Goal: Transaction & Acquisition: Purchase product/service

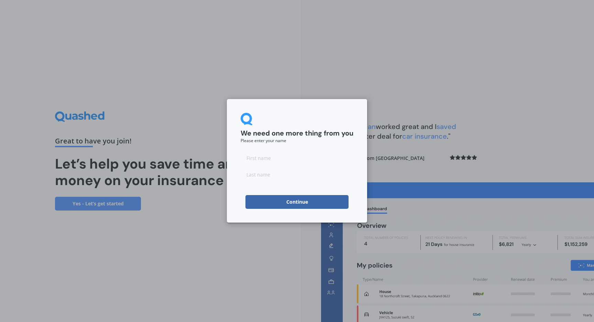
click at [254, 162] on input at bounding box center [297, 158] width 113 height 14
type input "[PERSON_NAME]"
click at [248, 177] on input at bounding box center [297, 174] width 113 height 14
type input "Buck"
click at [241, 247] on div "We need one more thing from you Please enter your name [PERSON_NAME] Continue" at bounding box center [297, 161] width 594 height 322
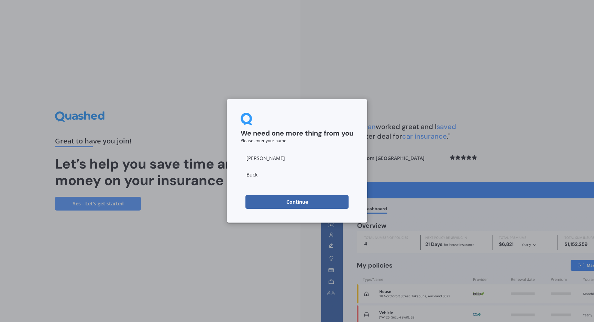
click at [297, 201] on button "Continue" at bounding box center [297, 202] width 103 height 14
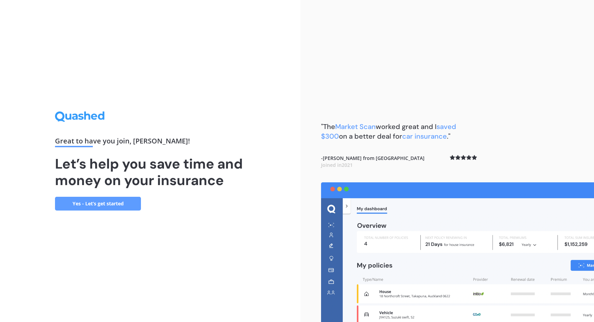
click at [95, 203] on link "Yes - Let’s get started" at bounding box center [98, 204] width 86 height 14
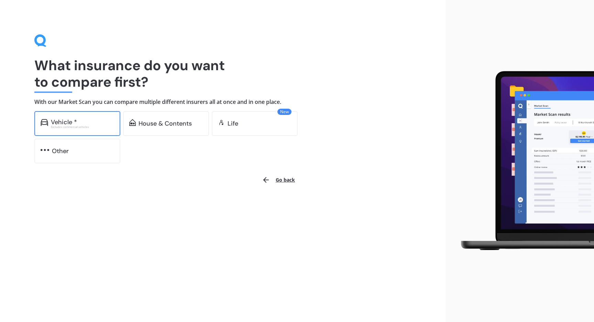
click at [81, 123] on div "Vehicle *" at bounding box center [82, 122] width 63 height 7
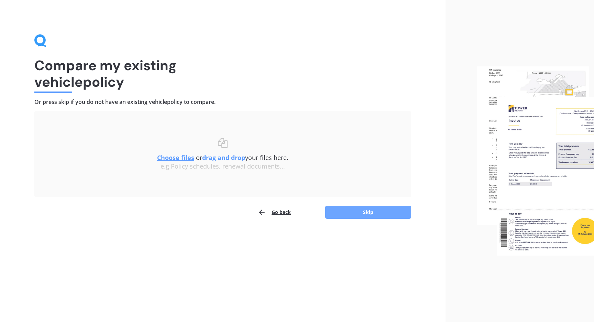
click at [365, 214] on button "Skip" at bounding box center [368, 212] width 86 height 13
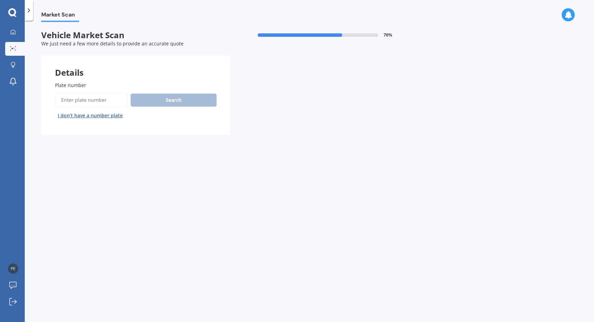
click at [72, 98] on input "Plate number" at bounding box center [91, 100] width 73 height 14
type input "PMK900"
click at [165, 99] on button "Search" at bounding box center [174, 100] width 86 height 13
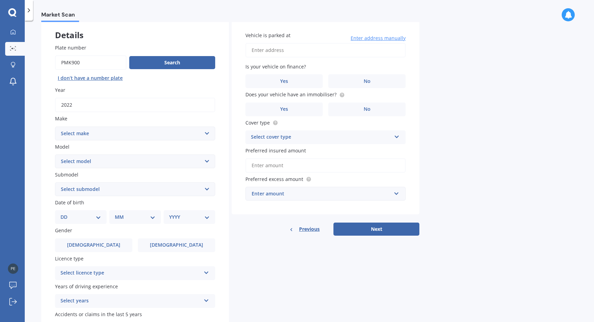
scroll to position [45, 0]
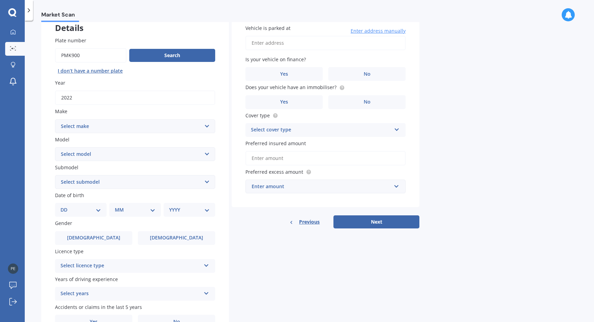
select select "POLESTAR"
select select "2"
select select "LIFTBACK 5DR REDUCTION GEAR 1SP AWD E/300KW (LRDM)"
select select "12"
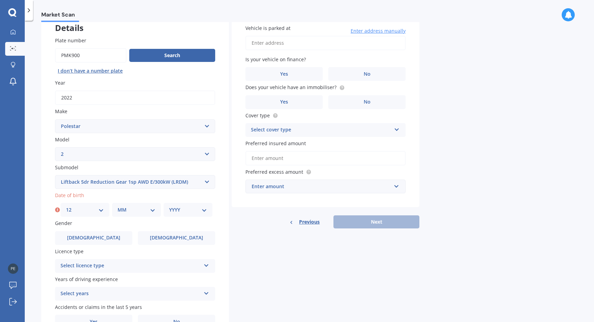
select select "08"
select select "1951"
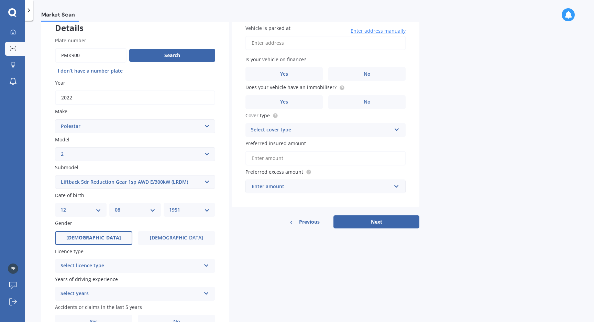
click at [99, 231] on label "Male" at bounding box center [93, 238] width 77 height 14
click at [0, 0] on input "Male" at bounding box center [0, 0] width 0 height 0
click at [205, 262] on icon at bounding box center [207, 264] width 6 height 5
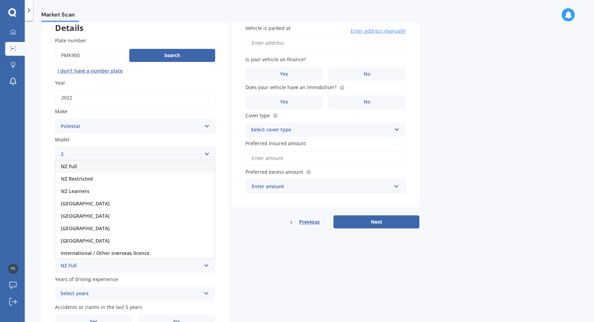
click at [187, 168] on div "NZ Full" at bounding box center [135, 166] width 160 height 12
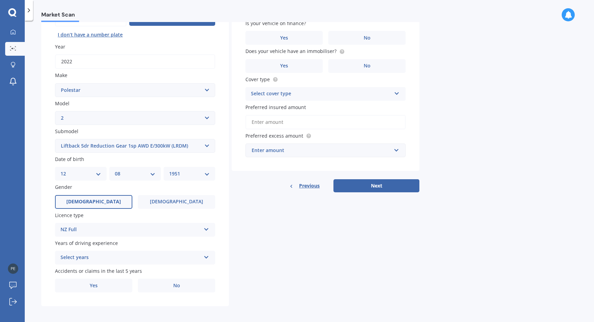
scroll to position [80, 0]
click at [207, 254] on icon at bounding box center [207, 256] width 6 height 5
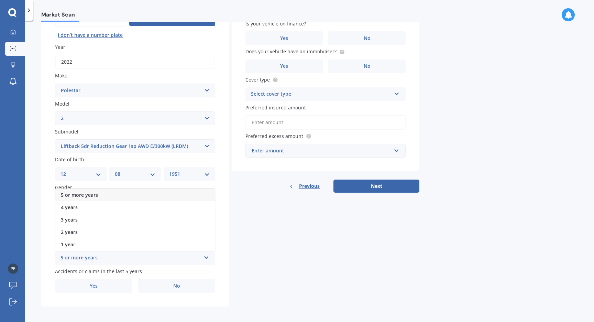
click at [110, 193] on div "5 or more years" at bounding box center [135, 195] width 160 height 12
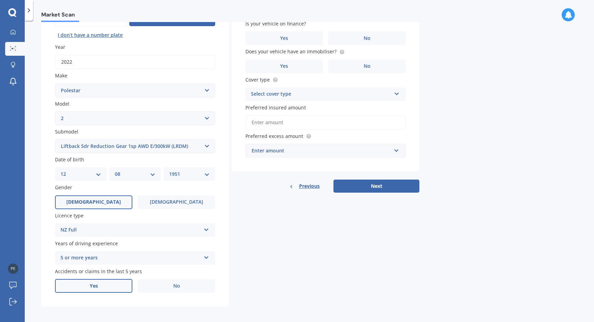
click at [93, 283] on span "Yes" at bounding box center [94, 286] width 8 height 6
click at [0, 0] on input "Yes" at bounding box center [0, 0] width 0 height 0
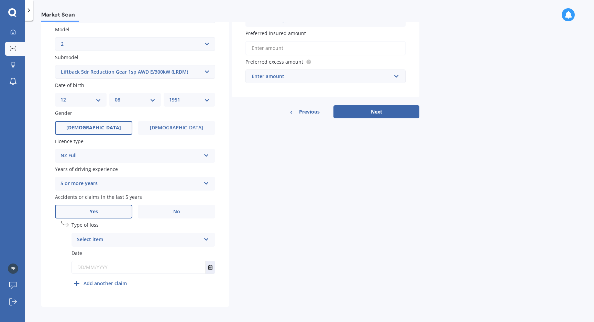
scroll to position [154, 0]
click at [206, 237] on icon at bounding box center [207, 238] width 6 height 5
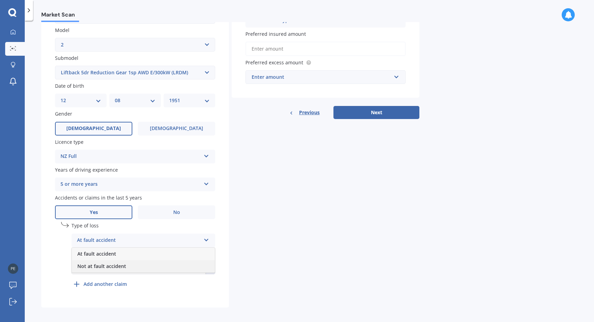
click at [188, 260] on div "Not at fault accident" at bounding box center [143, 266] width 143 height 12
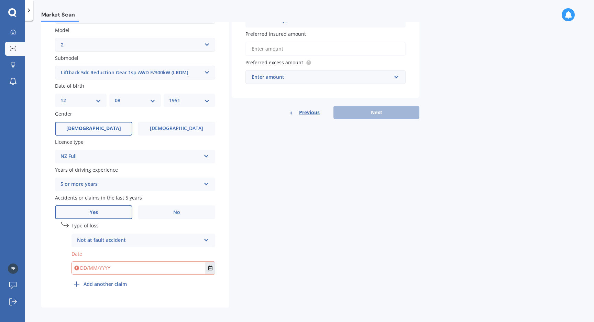
click at [210, 265] on icon "Select date" at bounding box center [210, 267] width 4 height 5
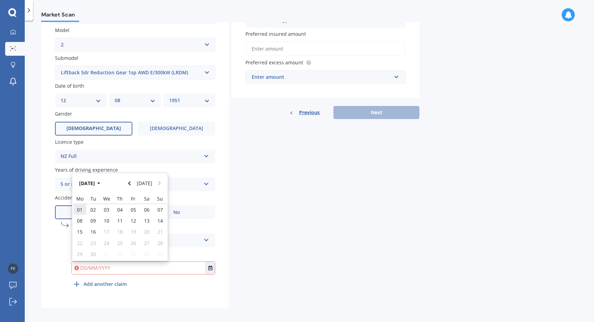
click at [81, 206] on span "01" at bounding box center [80, 209] width 6 height 7
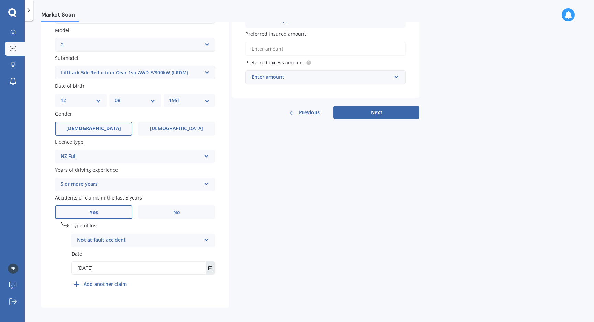
click at [209, 265] on icon "Select date" at bounding box center [210, 267] width 4 height 5
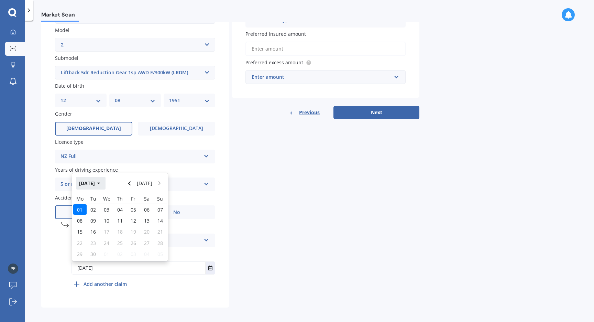
click at [100, 183] on icon "button" at bounding box center [98, 184] width 3 height 2
click at [94, 181] on icon "button" at bounding box center [94, 183] width 3 height 5
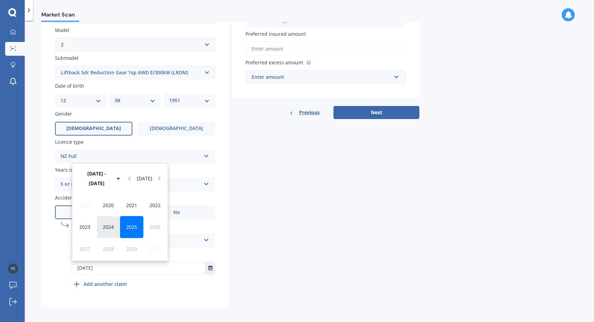
click at [107, 224] on span "2024" at bounding box center [108, 227] width 11 height 7
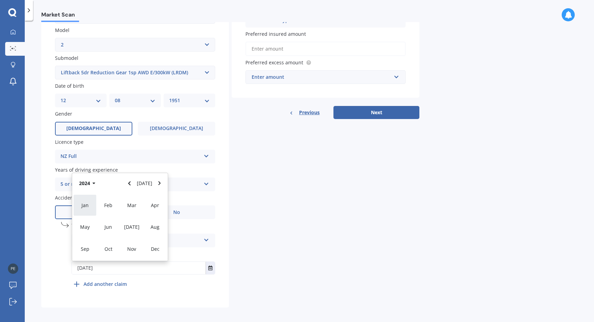
click at [88, 202] on span "Jan" at bounding box center [85, 205] width 7 height 7
click at [119, 206] on span "04" at bounding box center [120, 209] width 6 height 7
type input "04/01/2024"
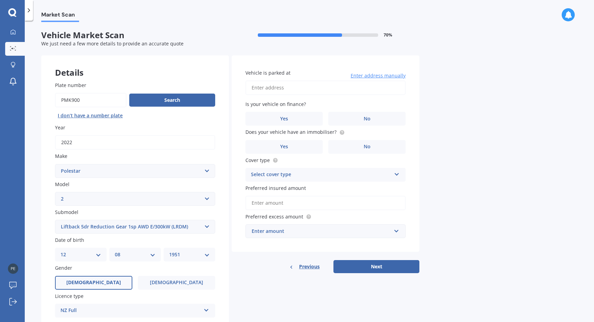
scroll to position [0, 0]
type input "2/28 Awatea Road, Parnell, Auckland 1052"
click at [349, 117] on label "No" at bounding box center [366, 119] width 77 height 14
click at [0, 0] on input "No" at bounding box center [0, 0] width 0 height 0
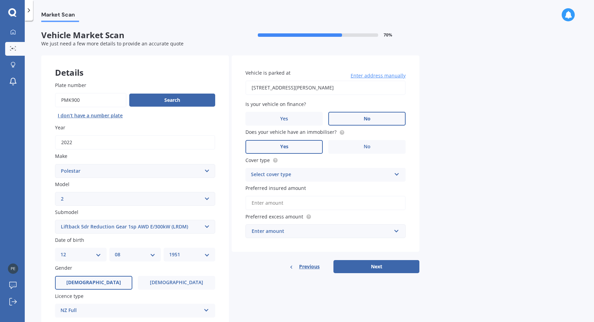
click at [302, 143] on label "Yes" at bounding box center [284, 147] width 77 height 14
click at [0, 0] on input "Yes" at bounding box center [0, 0] width 0 height 0
click at [396, 172] on icon at bounding box center [397, 173] width 6 height 5
click at [390, 188] on div "Comprehensive" at bounding box center [326, 188] width 160 height 12
click at [295, 203] on input "Preferred insured amount" at bounding box center [326, 203] width 160 height 14
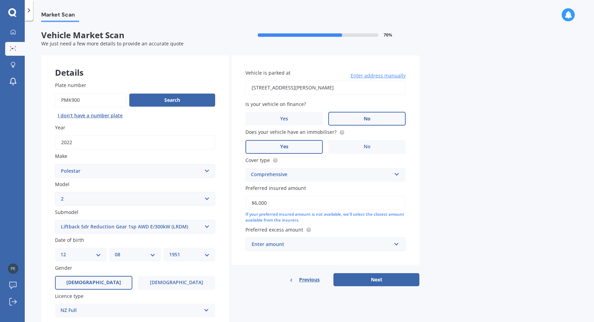
type input "$60,000"
click at [395, 244] on input "text" at bounding box center [323, 244] width 154 height 13
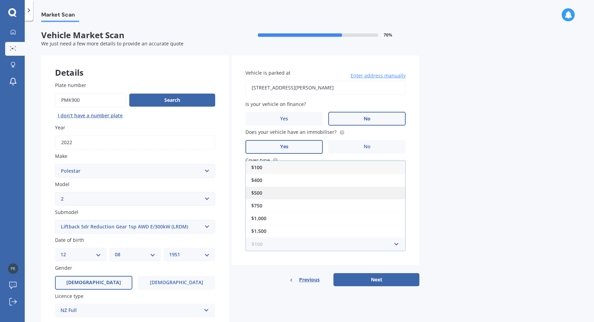
scroll to position [1, 0]
click at [302, 194] on div "$500" at bounding box center [326, 192] width 160 height 13
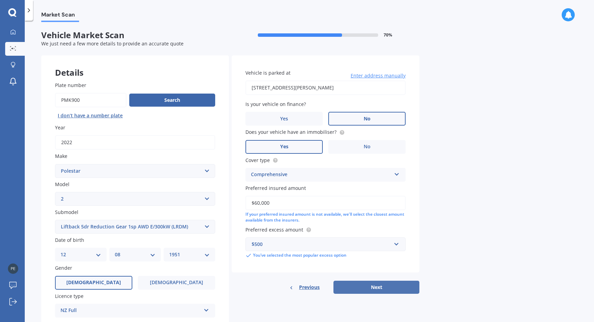
click at [373, 285] on button "Next" at bounding box center [377, 287] width 86 height 13
select select "12"
select select "08"
select select "1951"
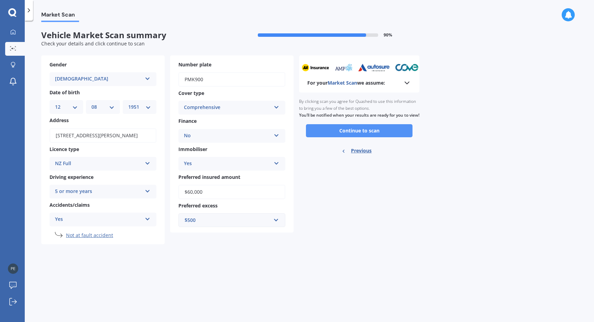
click at [363, 133] on button "Continue to scan" at bounding box center [359, 130] width 107 height 13
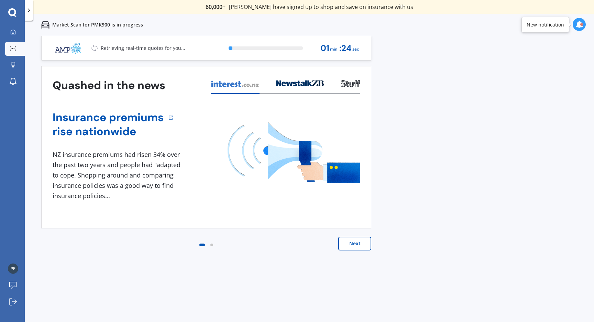
click at [355, 244] on button "Next" at bounding box center [354, 244] width 33 height 14
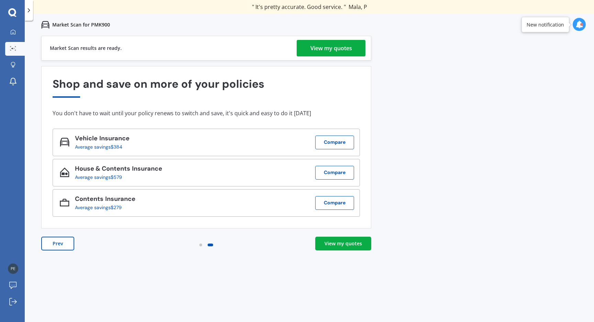
click at [343, 243] on div "View my quotes" at bounding box center [343, 243] width 37 height 7
